Goal: Information Seeking & Learning: Understand process/instructions

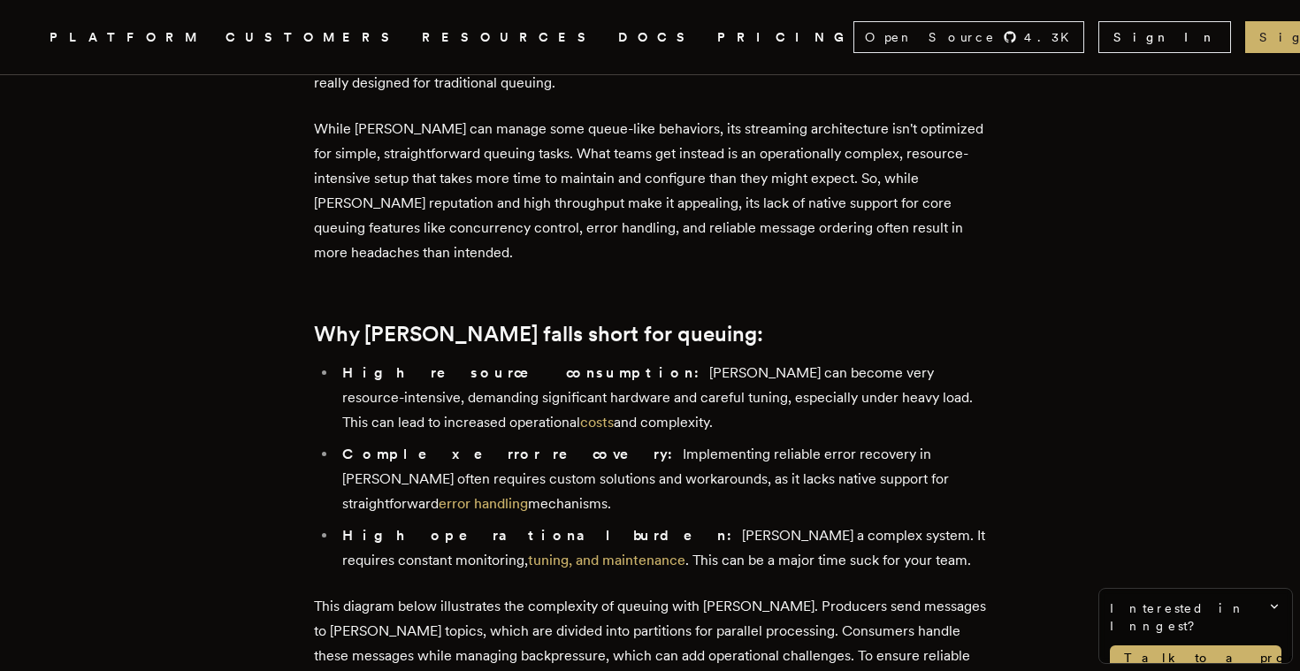
scroll to position [500, 0]
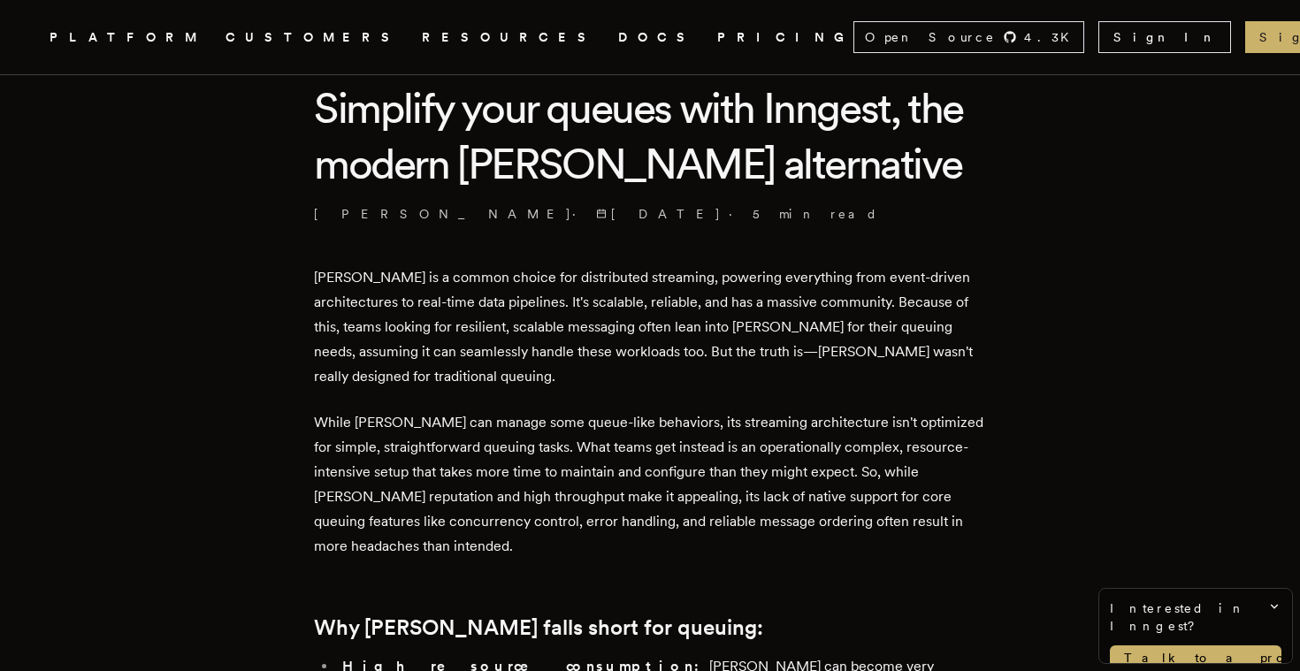
click at [618, 33] on link "DOCS" at bounding box center [657, 38] width 78 height 22
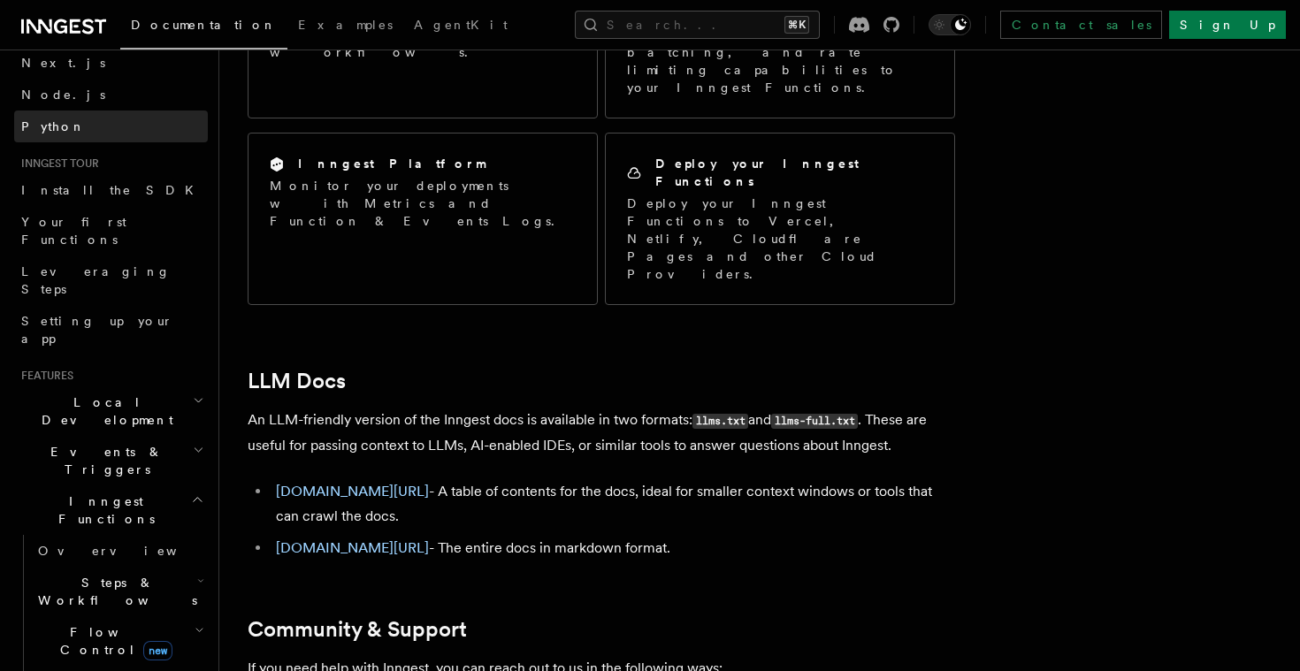
scroll to position [83, 0]
click at [193, 490] on icon "button" at bounding box center [197, 497] width 13 height 14
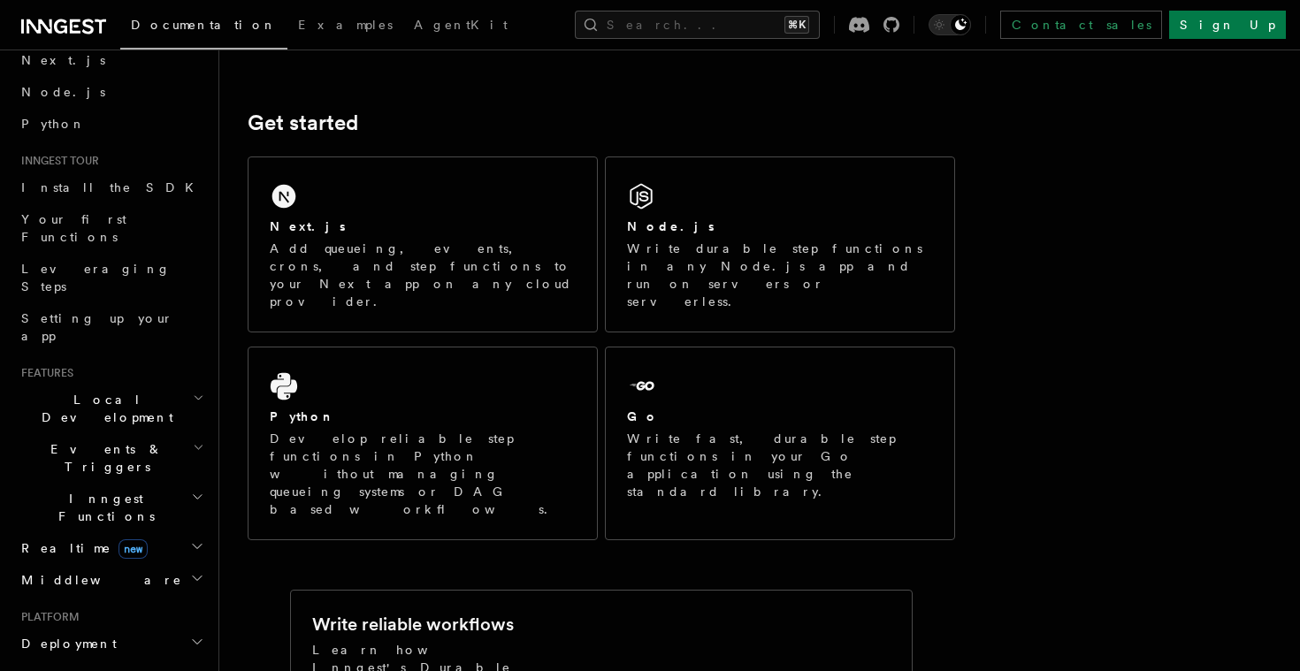
scroll to position [0, 0]
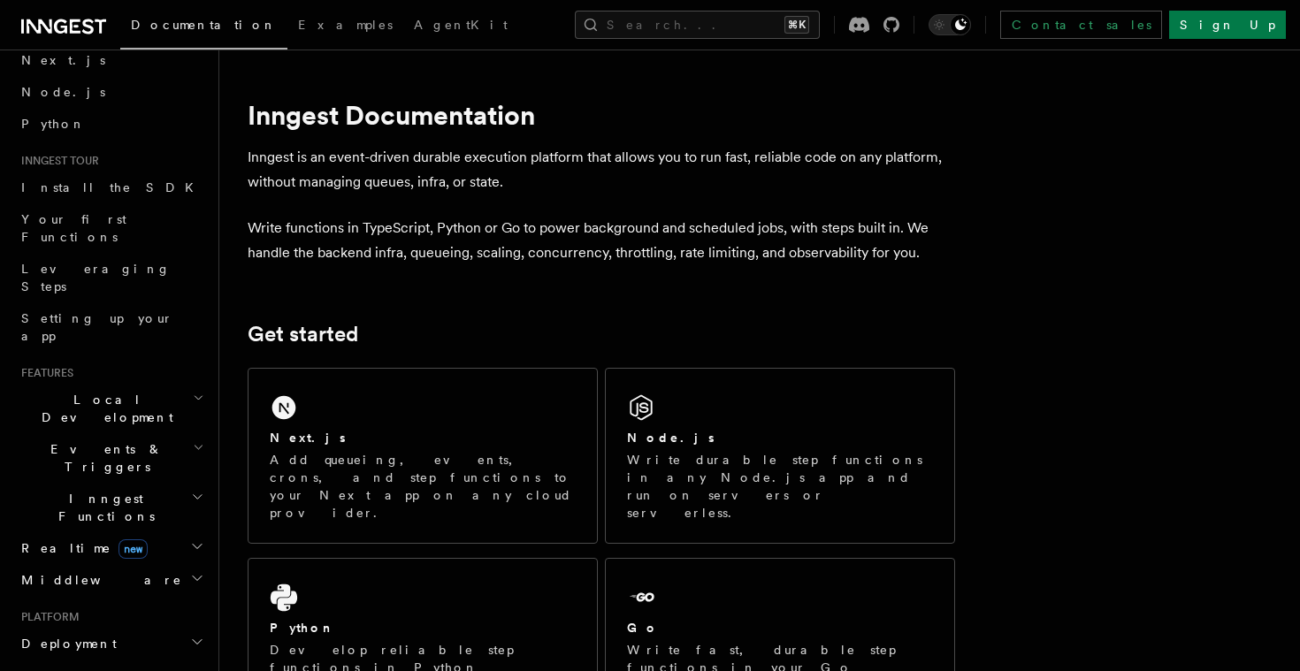
click at [73, 19] on icon at bounding box center [63, 26] width 85 height 21
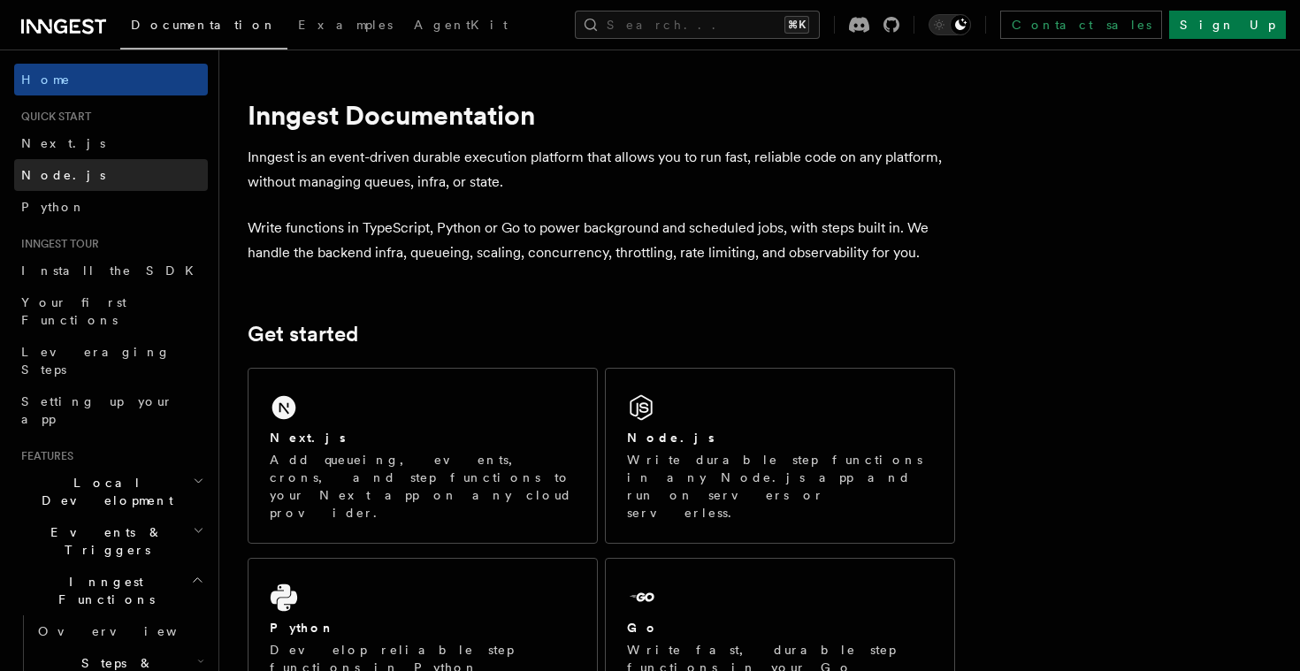
click at [63, 169] on span "Node.js" at bounding box center [63, 175] width 84 height 14
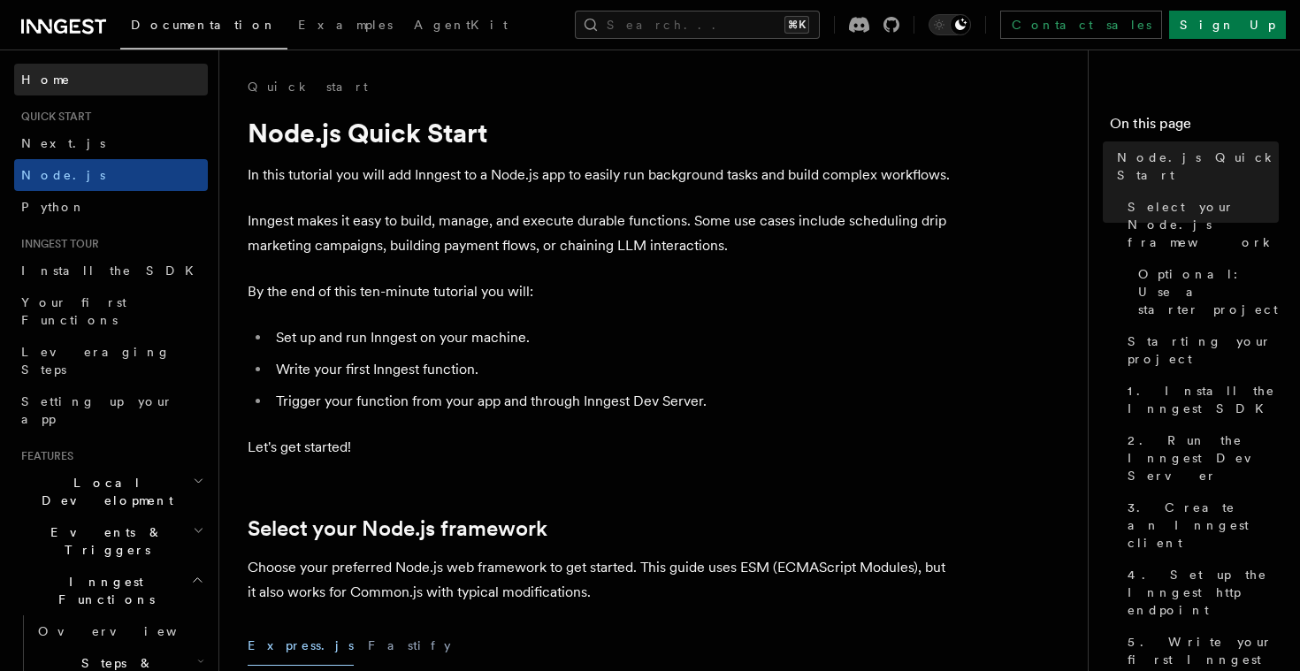
click at [72, 79] on link "Home" at bounding box center [111, 80] width 194 height 32
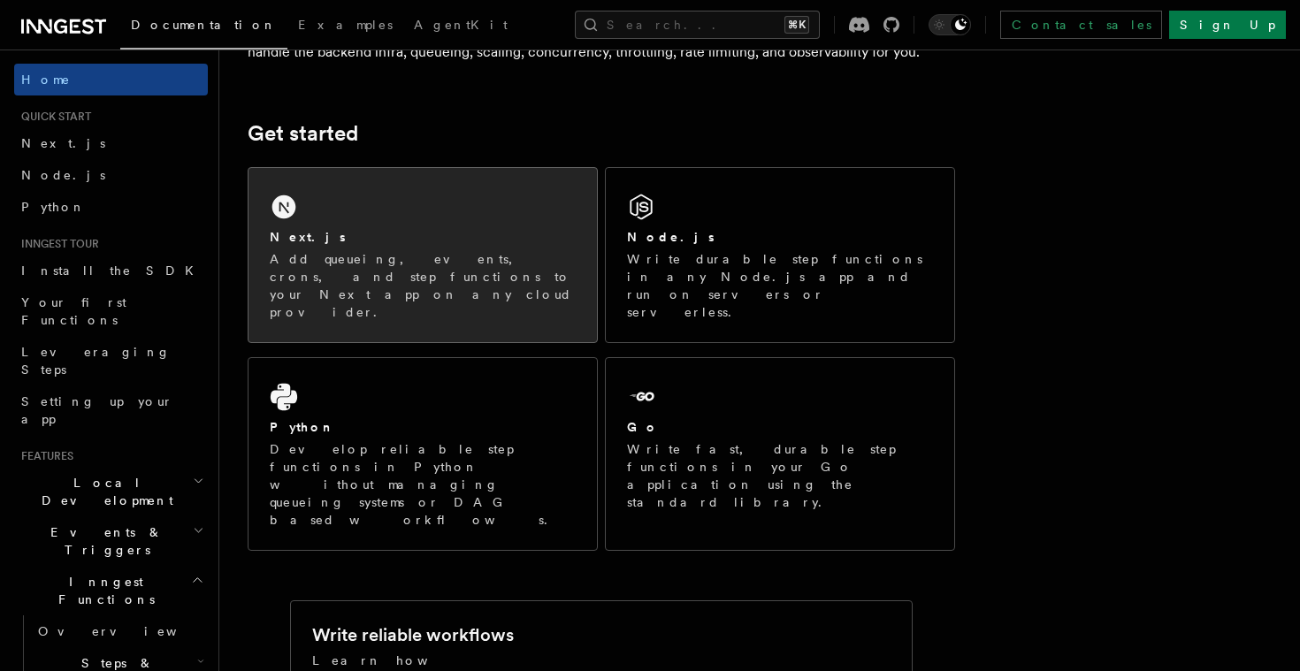
scroll to position [202, 0]
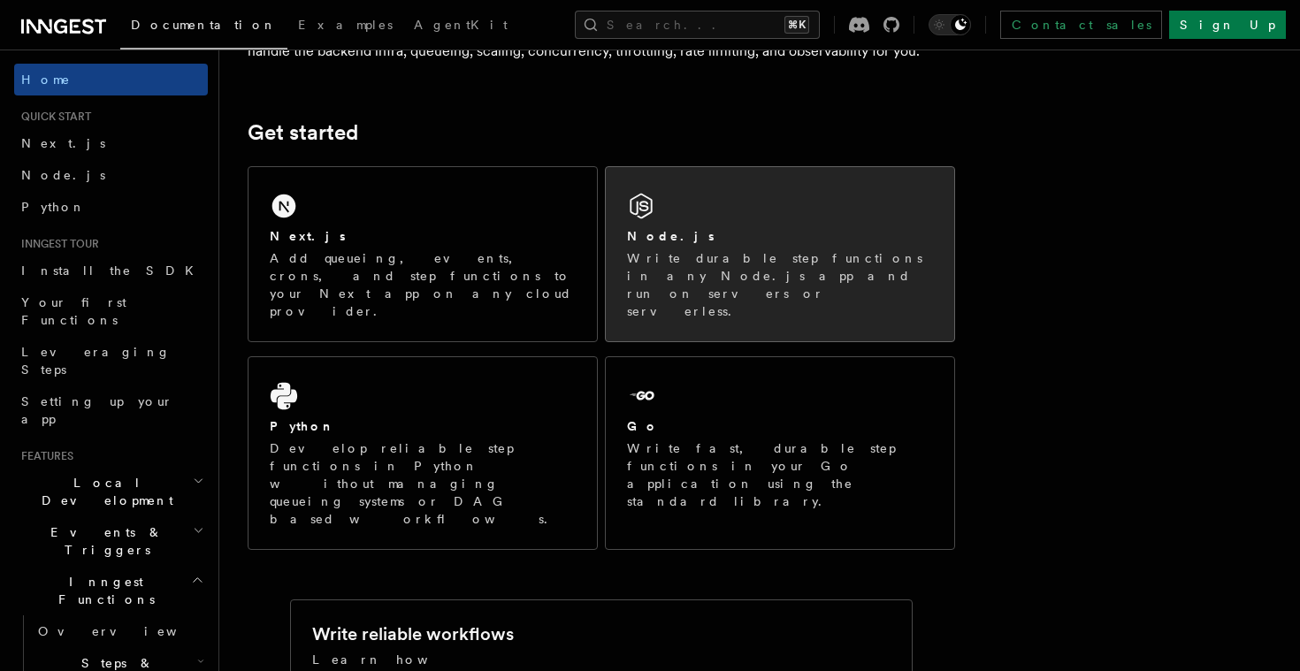
click at [732, 274] on p "Write durable step functions in any Node.js app and run on servers or serverles…" at bounding box center [780, 284] width 306 height 71
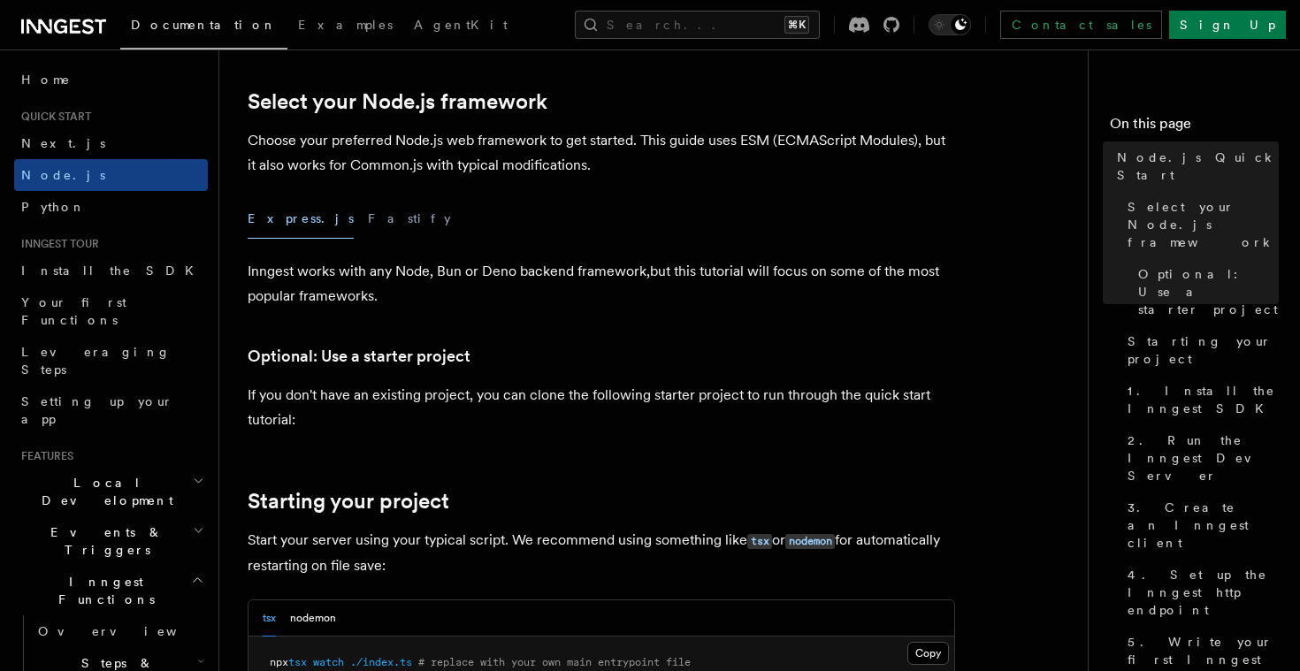
scroll to position [428, 0]
click at [368, 215] on button "Fastify" at bounding box center [409, 218] width 83 height 40
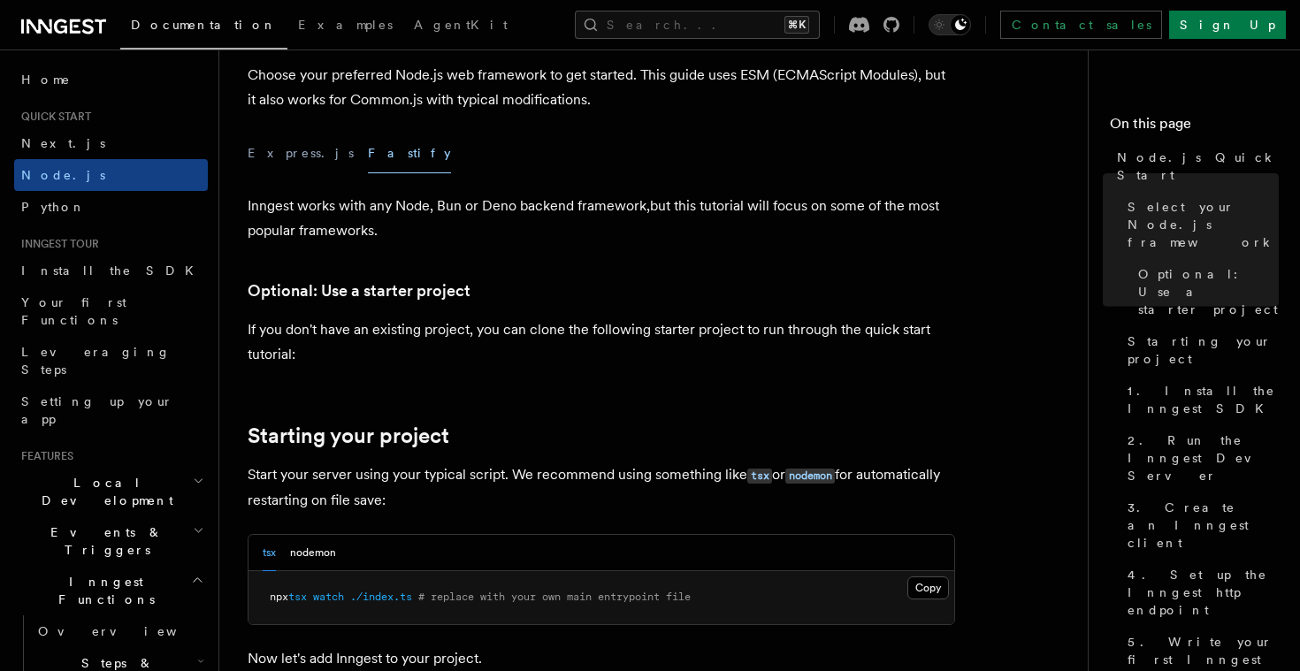
scroll to position [697, 0]
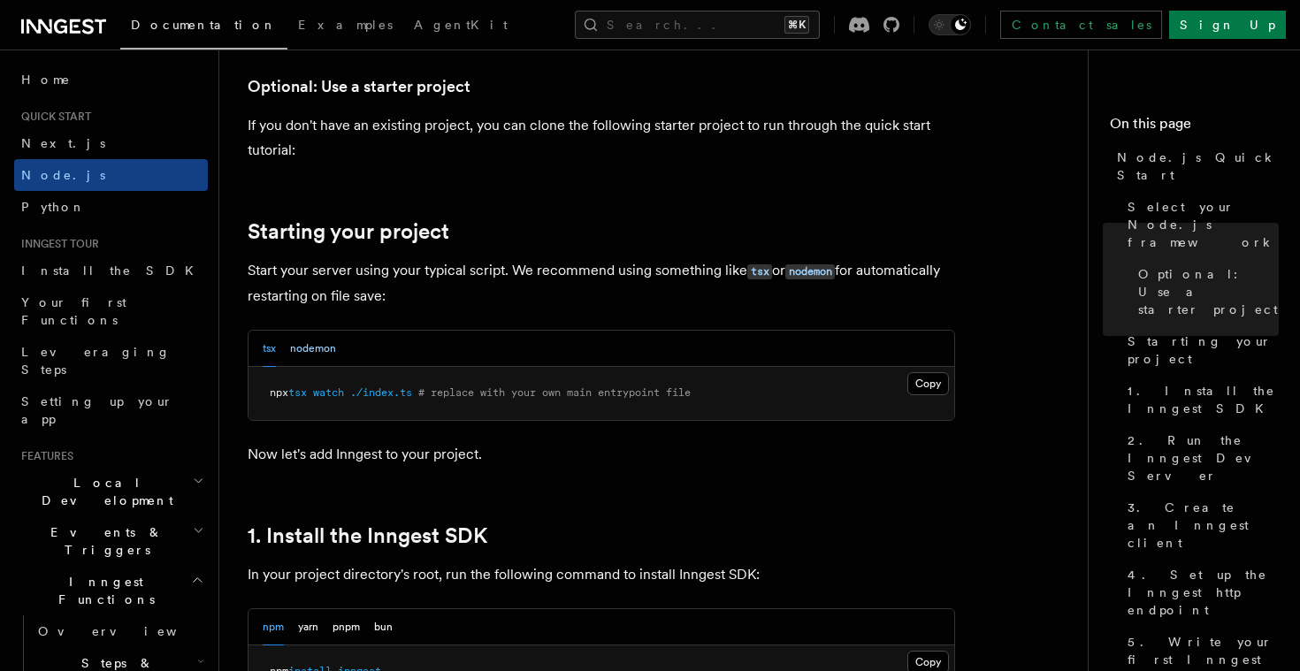
click at [331, 339] on button "nodemon" at bounding box center [313, 349] width 46 height 36
click at [263, 347] on button "tsx" at bounding box center [269, 349] width 13 height 36
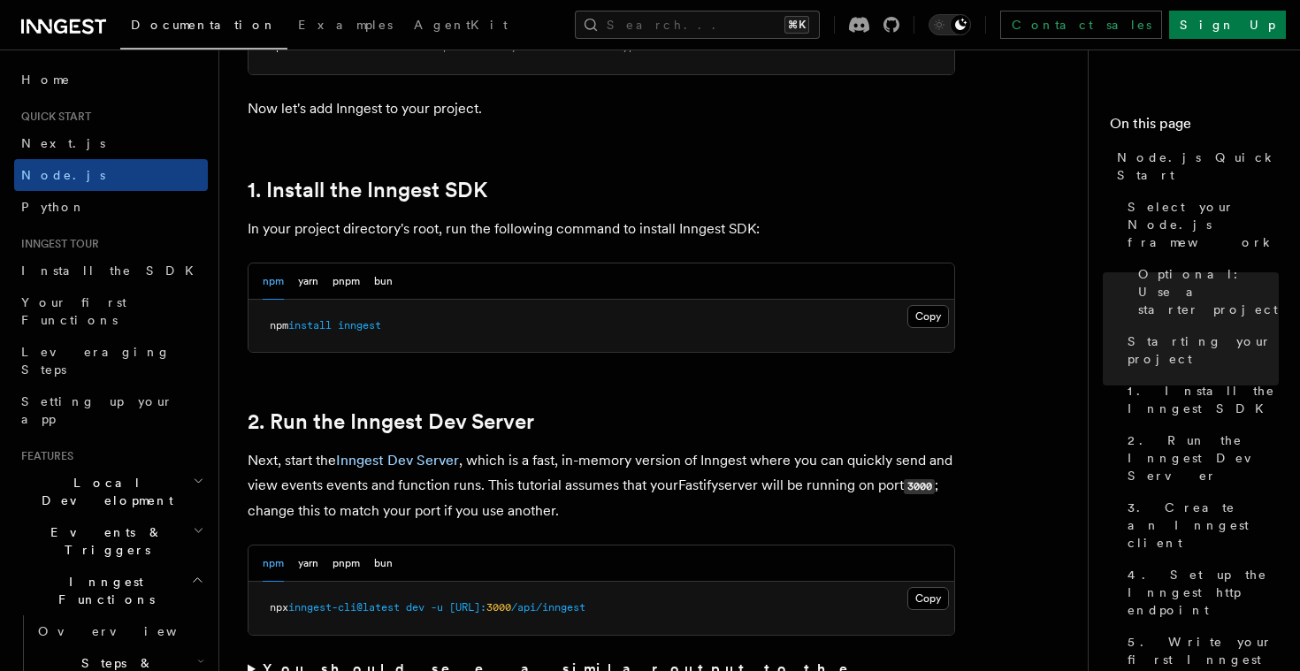
scroll to position [1078, 0]
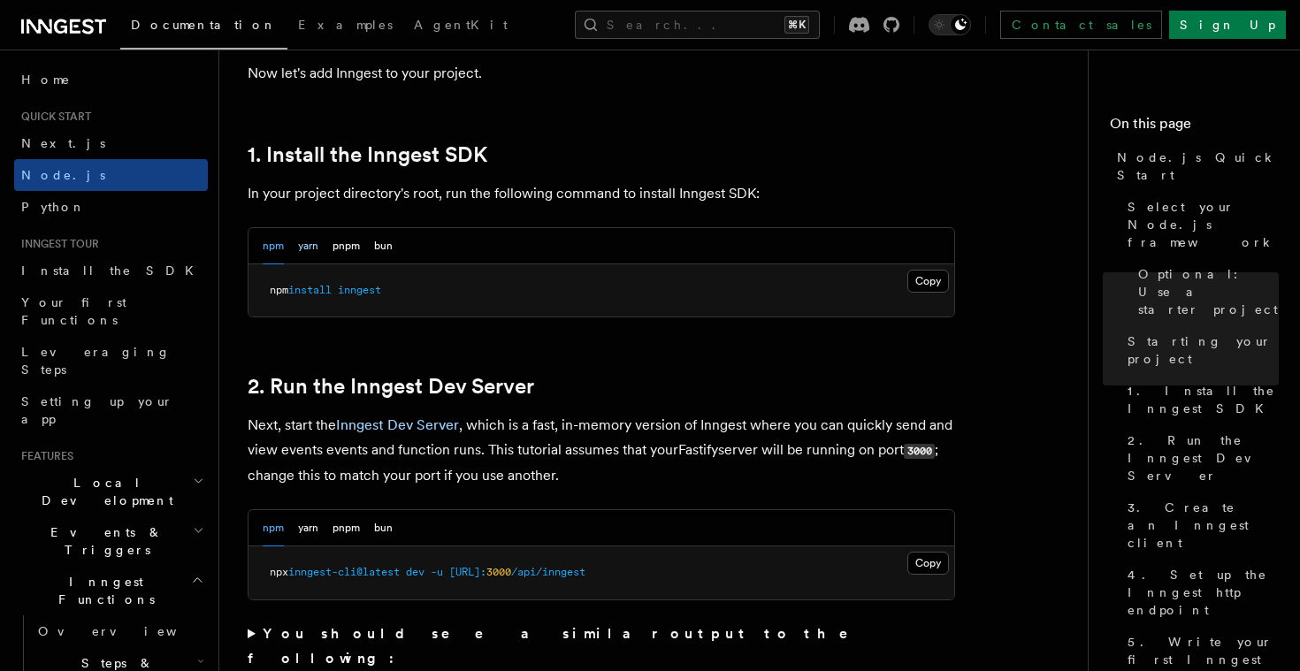
click at [302, 242] on button "yarn" at bounding box center [308, 246] width 20 height 36
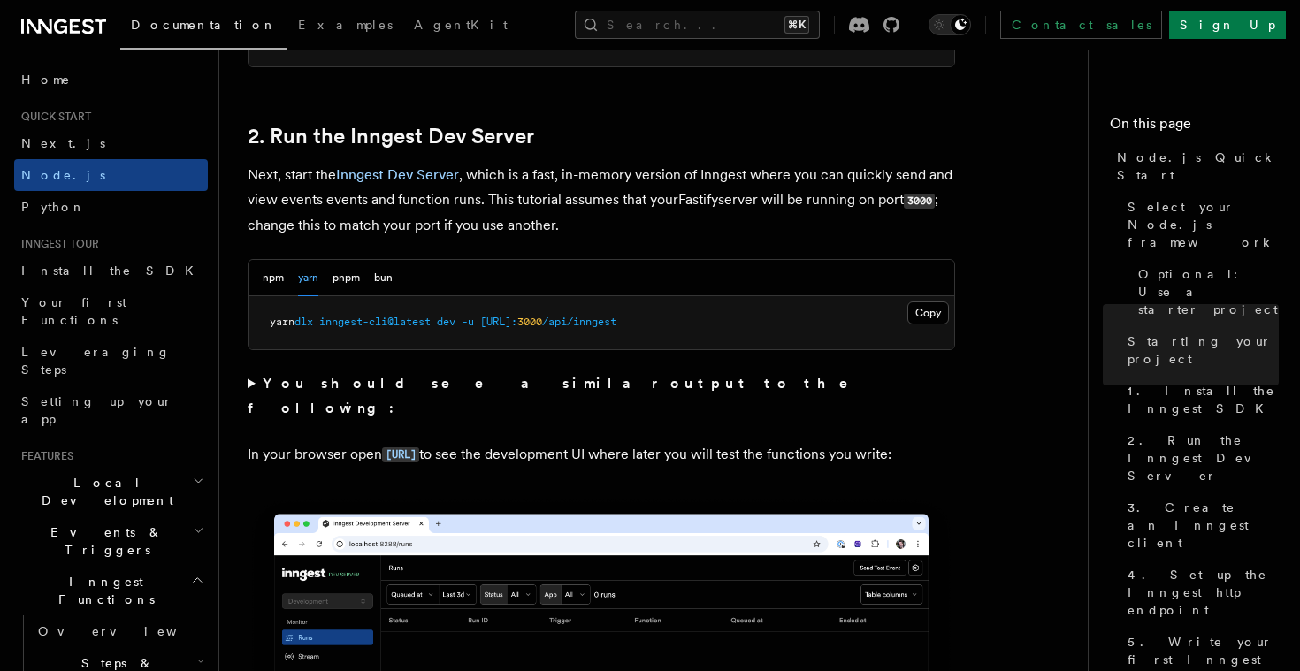
scroll to position [1337, 0]
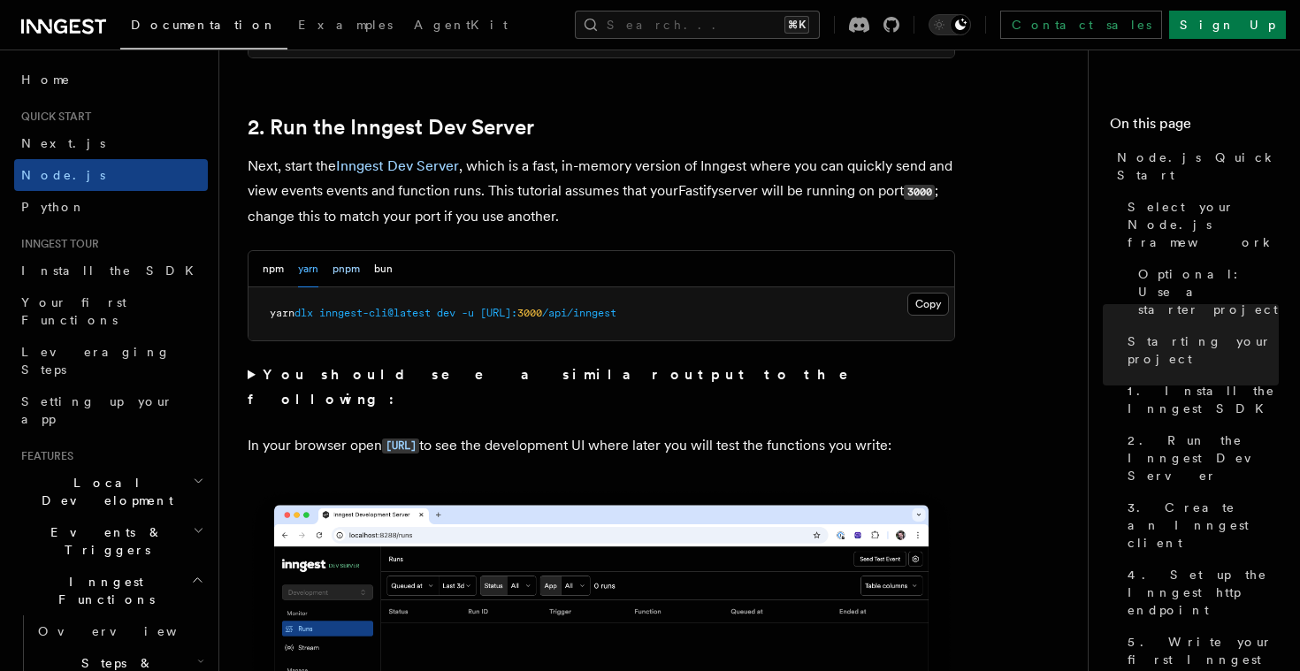
click at [346, 268] on button "pnpm" at bounding box center [345, 269] width 27 height 36
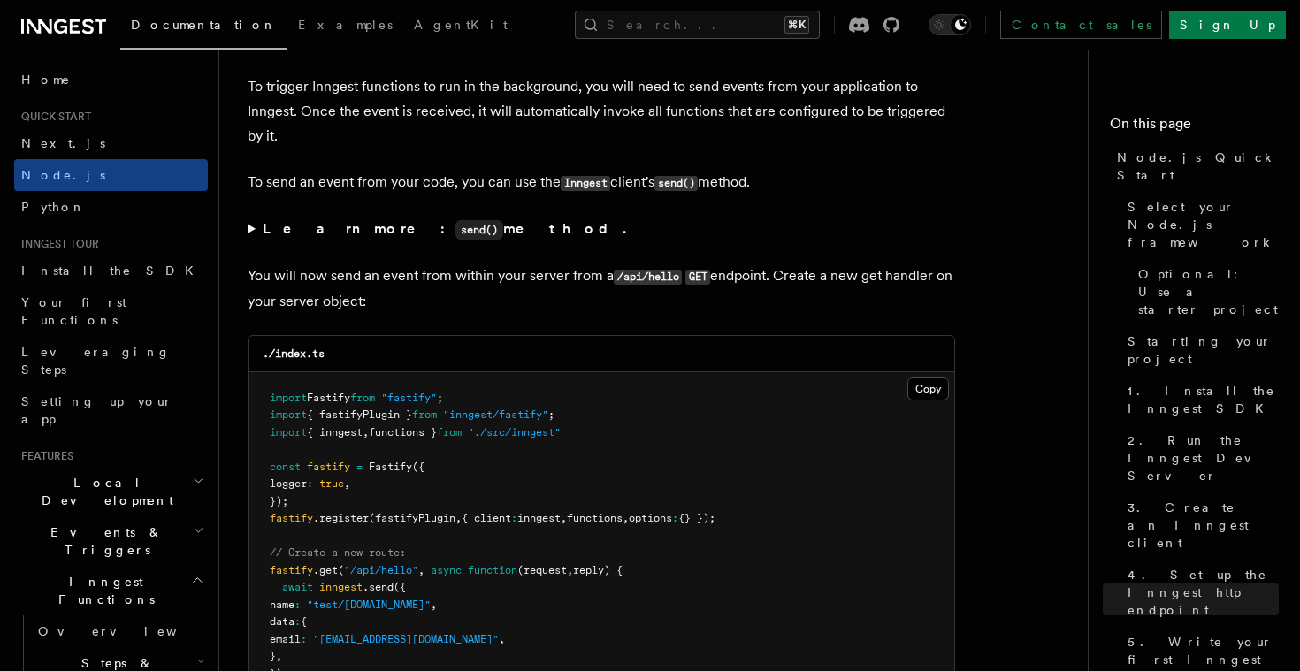
scroll to position [9278, 0]
